Goal: Task Accomplishment & Management: Use online tool/utility

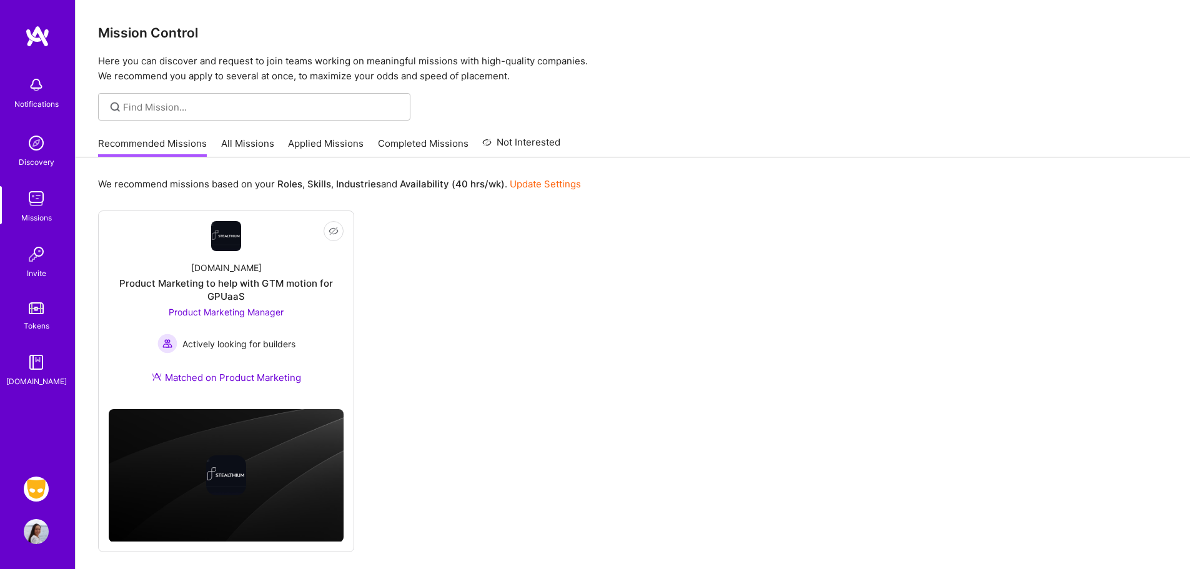
click at [40, 482] on img at bounding box center [36, 489] width 25 height 25
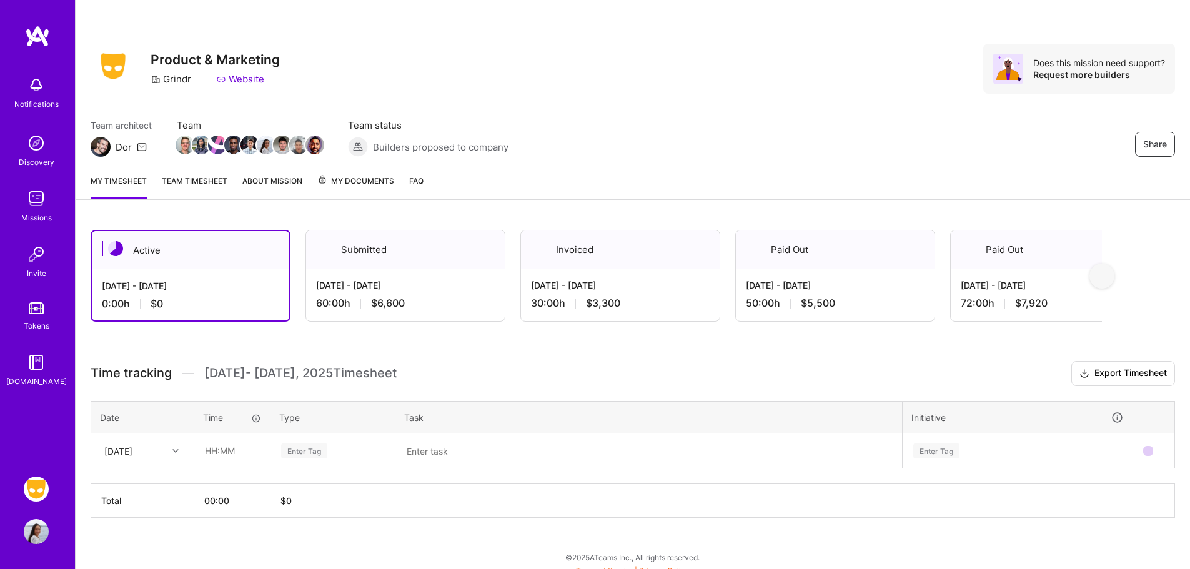
scroll to position [10, 0]
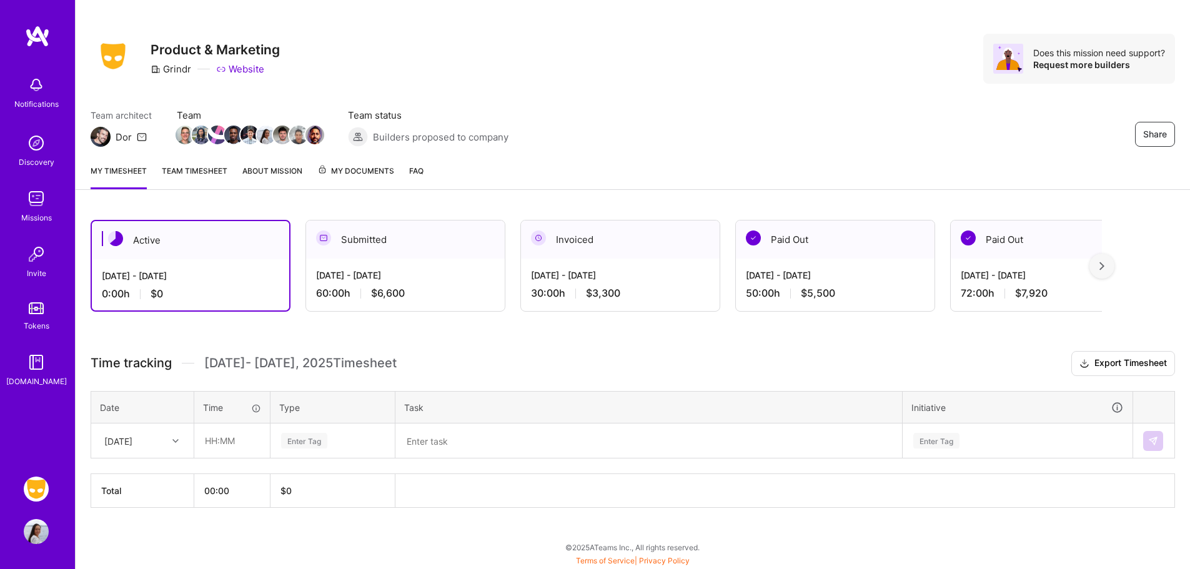
click at [156, 448] on div "[DATE]" at bounding box center [132, 440] width 69 height 21
click at [236, 446] on input "text" at bounding box center [232, 440] width 74 height 33
type input "06:00"
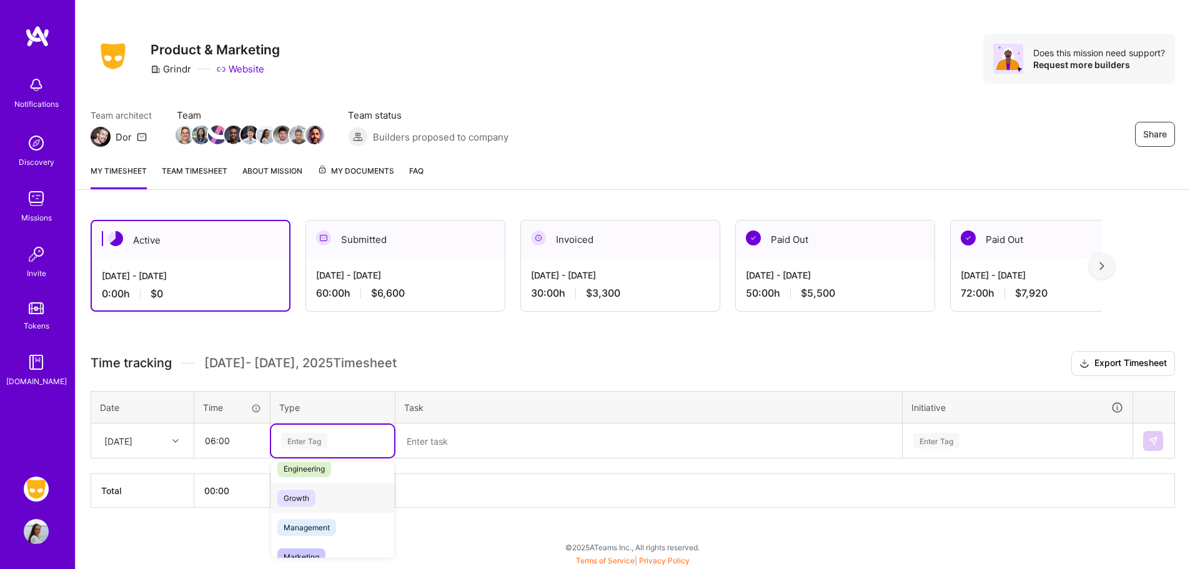
scroll to position [108, 0]
click at [315, 552] on span "Marketing" at bounding box center [301, 550] width 48 height 17
click at [468, 453] on textarea at bounding box center [649, 441] width 504 height 32
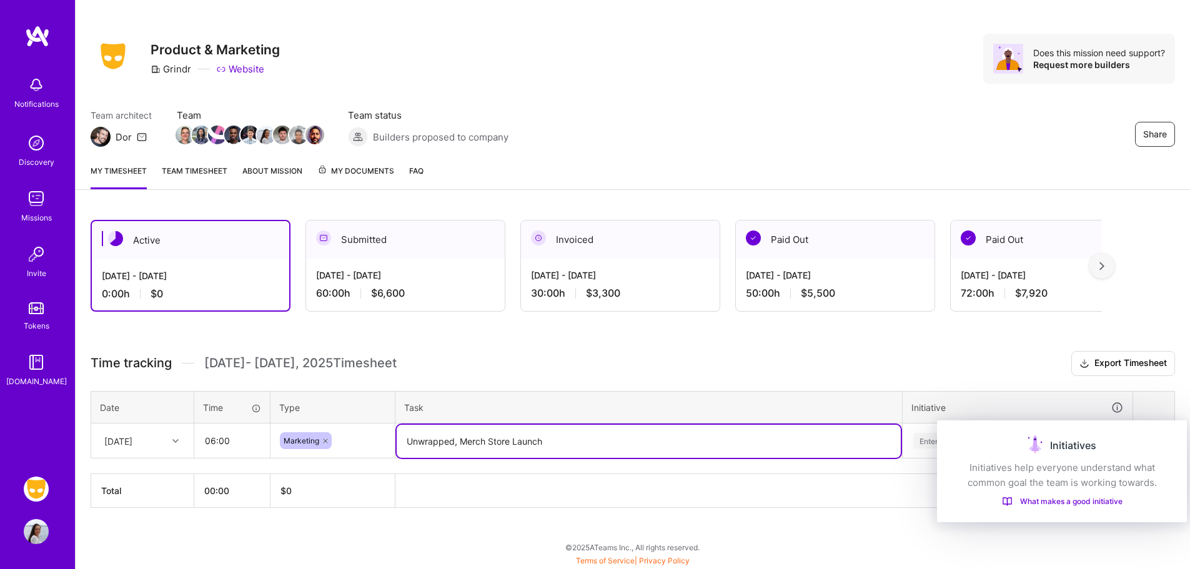
type textarea "Unwrapped, Merch Store Launch"
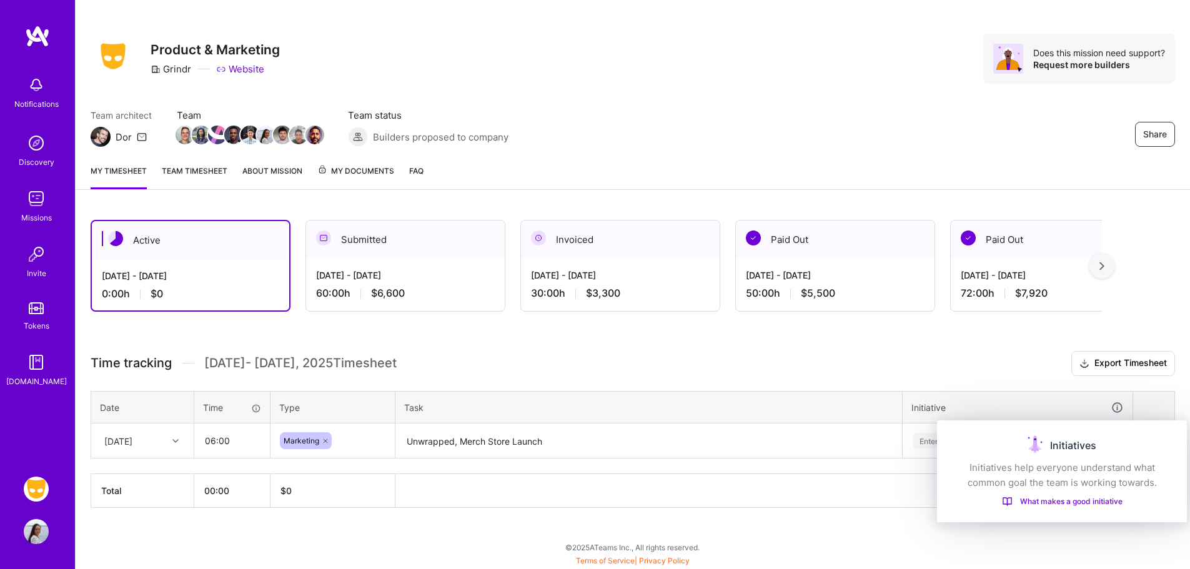
click at [1006, 449] on div "Initiatives" at bounding box center [1062, 445] width 220 height 20
click at [939, 447] on div "Initiatives Initiatives help everyone understand what common goal the team is w…" at bounding box center [1062, 471] width 250 height 102
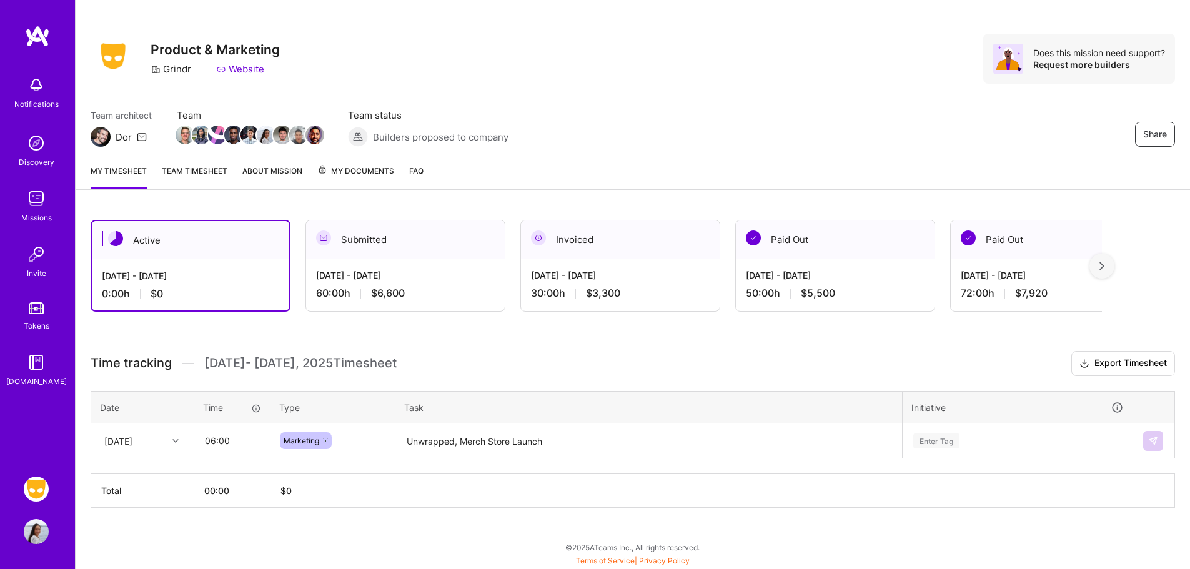
click at [924, 443] on div "Enter Tag" at bounding box center [1017, 441] width 229 height 32
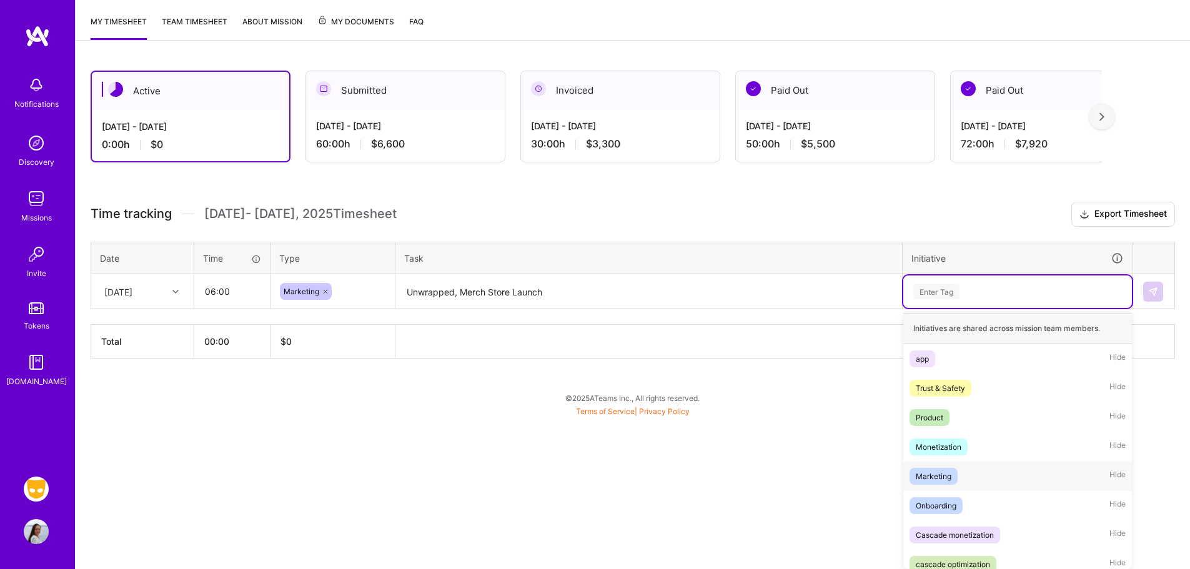
click at [943, 478] on div "Marketing" at bounding box center [934, 476] width 36 height 13
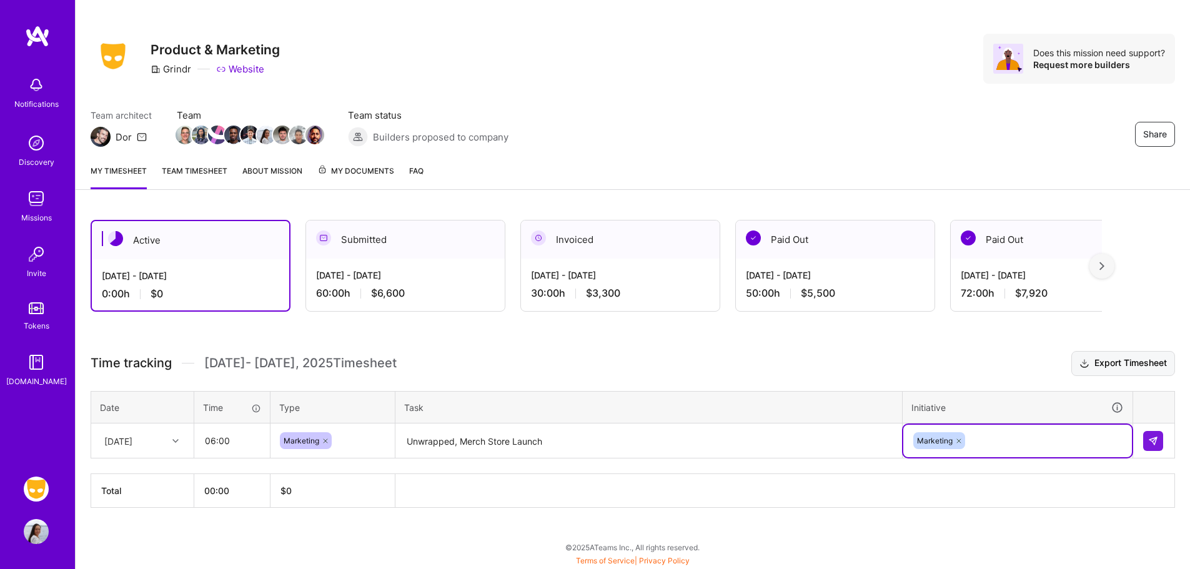
scroll to position [10, 0]
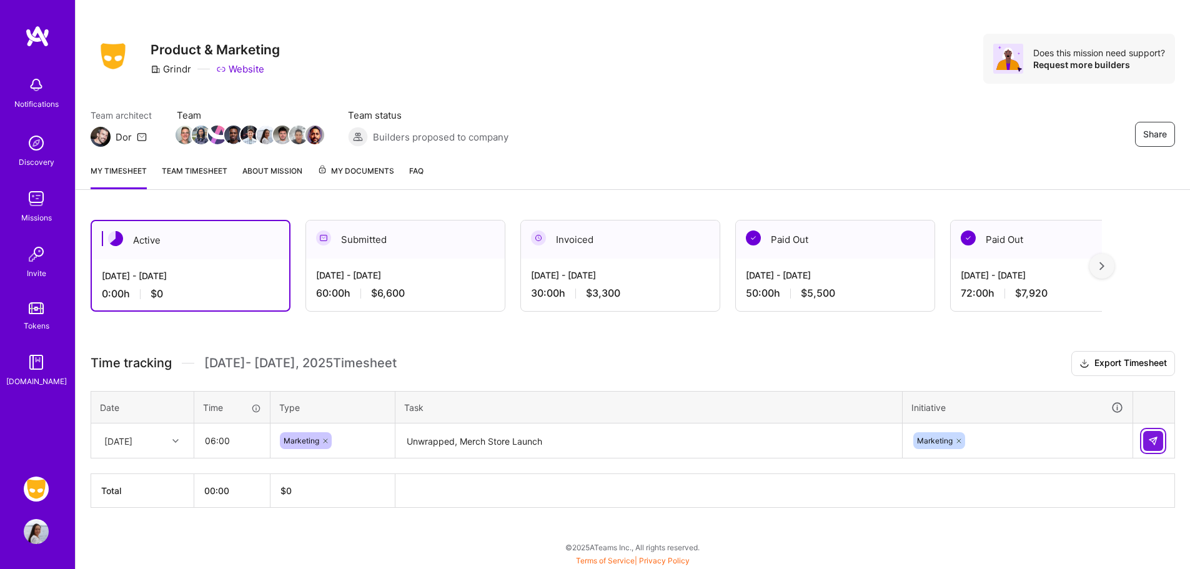
click at [1144, 431] on td at bounding box center [1154, 441] width 42 height 35
click at [1145, 432] on button at bounding box center [1153, 441] width 20 height 20
